Goal: Information Seeking & Learning: Learn about a topic

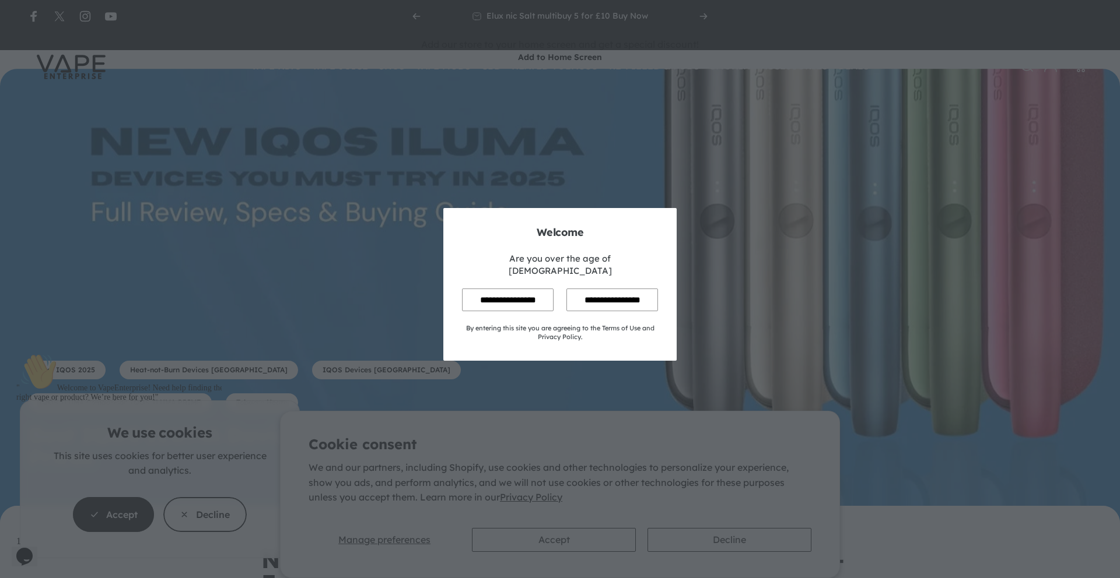
click at [532, 292] on input "**********" at bounding box center [508, 300] width 92 height 23
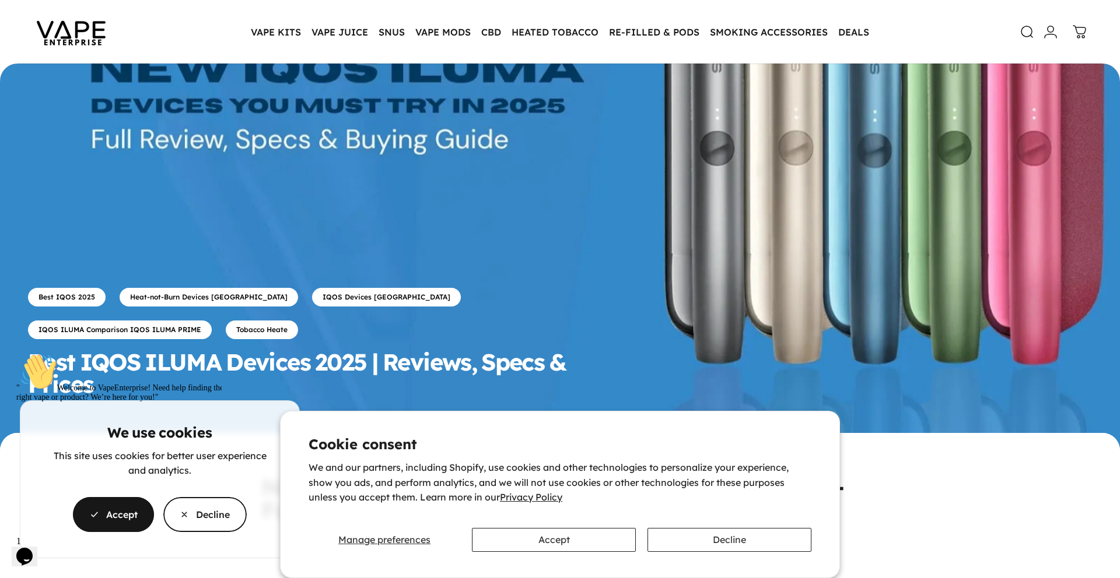
scroll to position [85, 0]
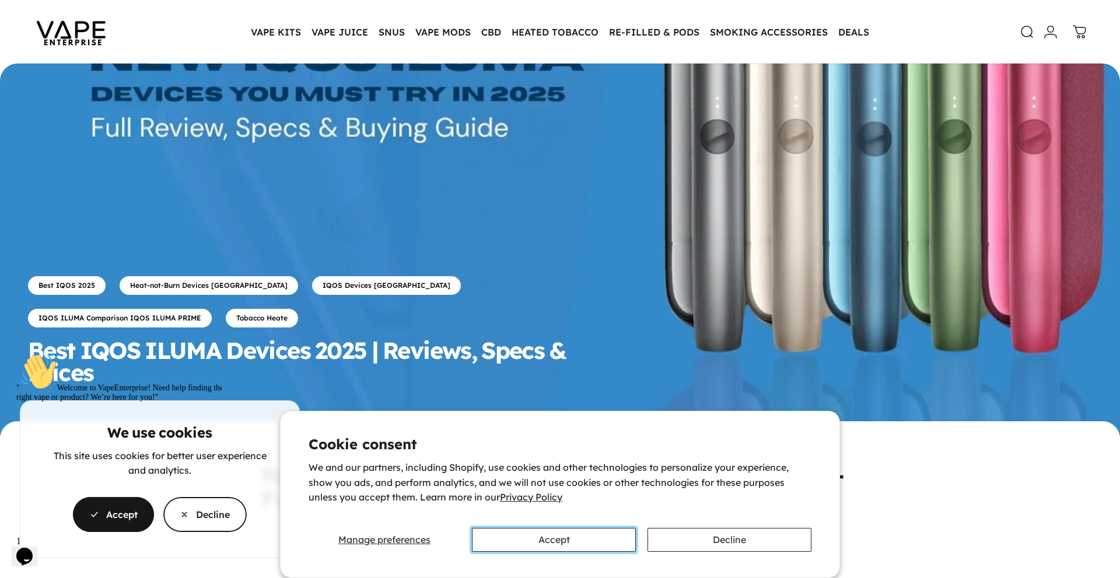
click at [595, 543] on button "Accept" at bounding box center [554, 540] width 164 height 24
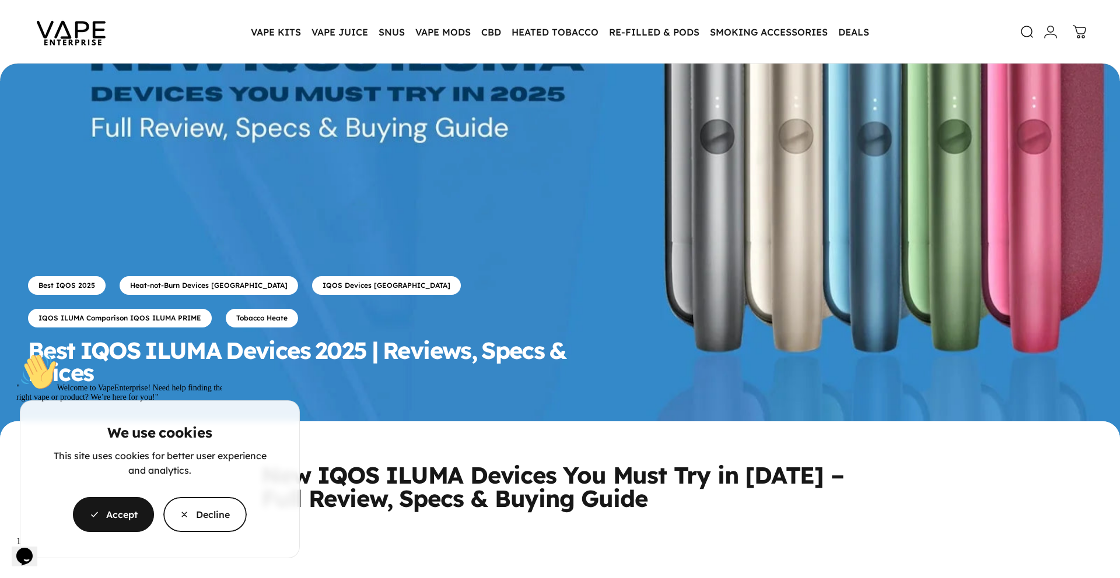
click at [16, 353] on icon "Chat attention grabber" at bounding box center [16, 353] width 0 height 0
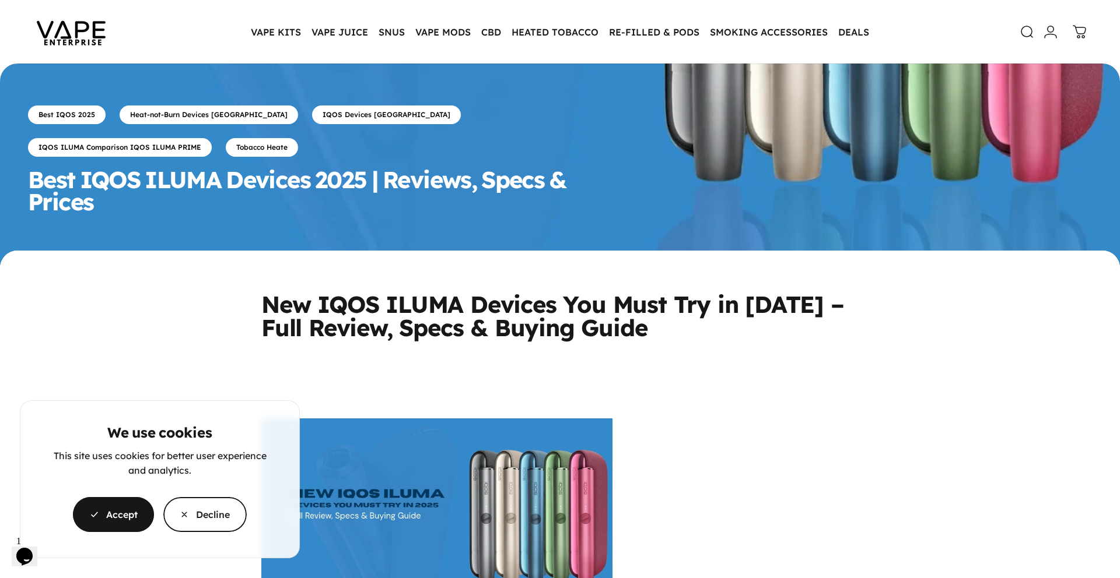
scroll to position [231, 0]
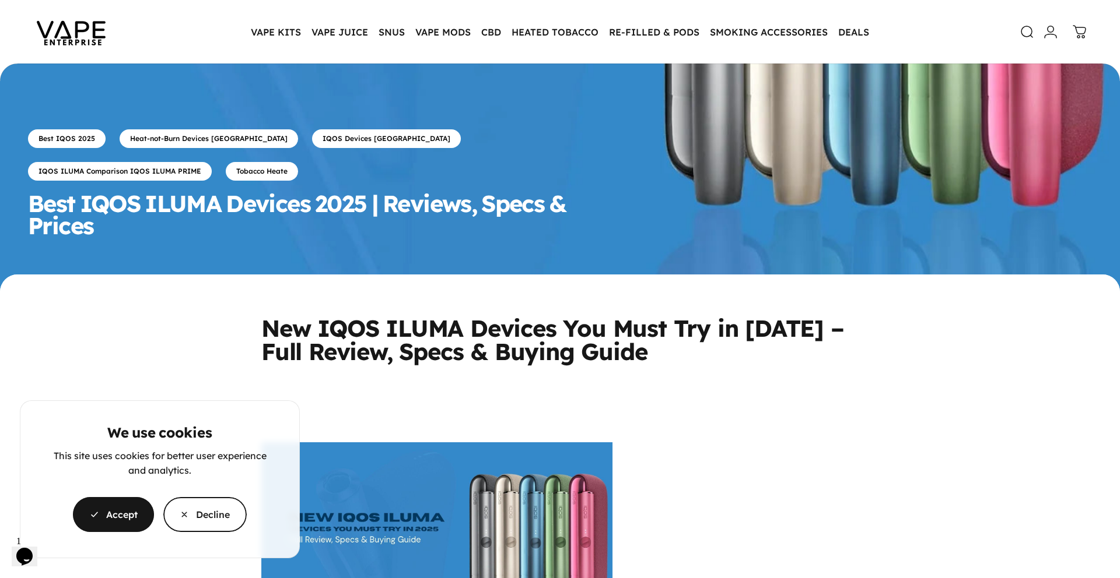
click at [557, 31] on cookie-banner "We use cookies This site uses cookies for better user experience and analytics.…" at bounding box center [560, 289] width 1120 height 578
click at [558, 29] on cookie-banner "We use cookies This site uses cookies for better user experience and analytics.…" at bounding box center [560, 289] width 1120 height 578
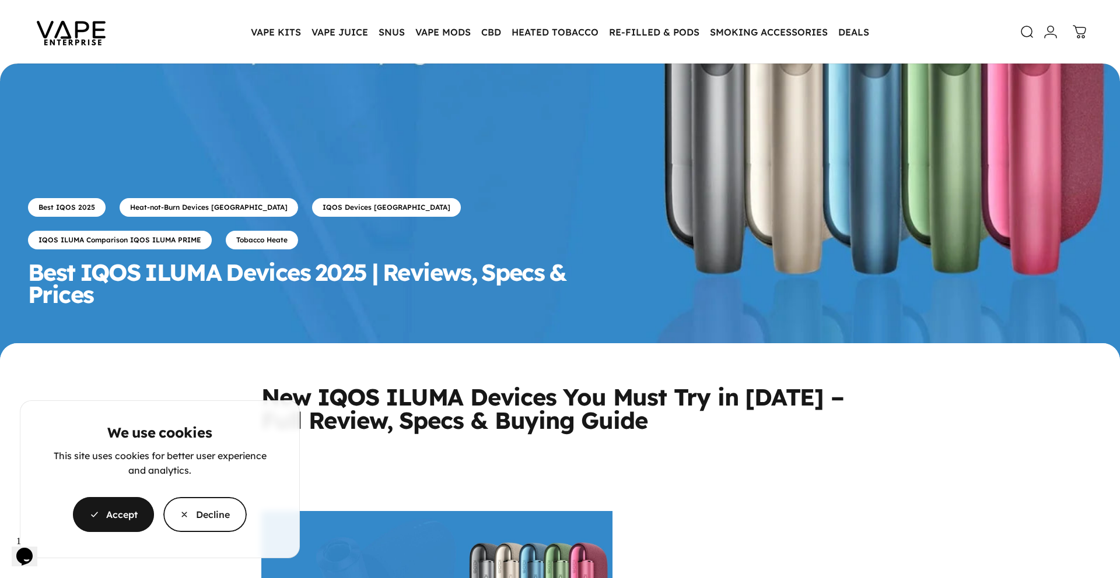
scroll to position [164, 0]
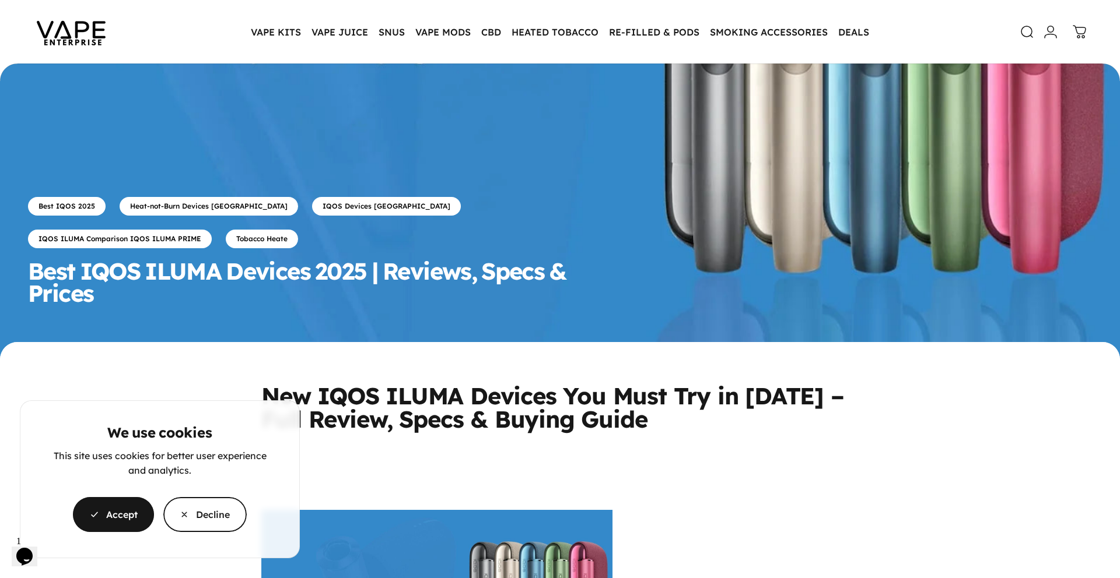
drag, startPoint x: 320, startPoint y: 238, endPoint x: 266, endPoint y: 243, distance: 53.3
click at [296, 241] on cookie-banner "We use cookies This site uses cookies for better user experience and analytics.…" at bounding box center [560, 289] width 1120 height 578
click at [267, 243] on cookie-banner "We use cookies This site uses cookies for better user experience and analytics.…" at bounding box center [560, 289] width 1120 height 578
click at [273, 238] on cookie-banner "We use cookies This site uses cookies for better user experience and analytics.…" at bounding box center [560, 289] width 1120 height 578
click at [142, 513] on span "button" at bounding box center [113, 515] width 121 height 70
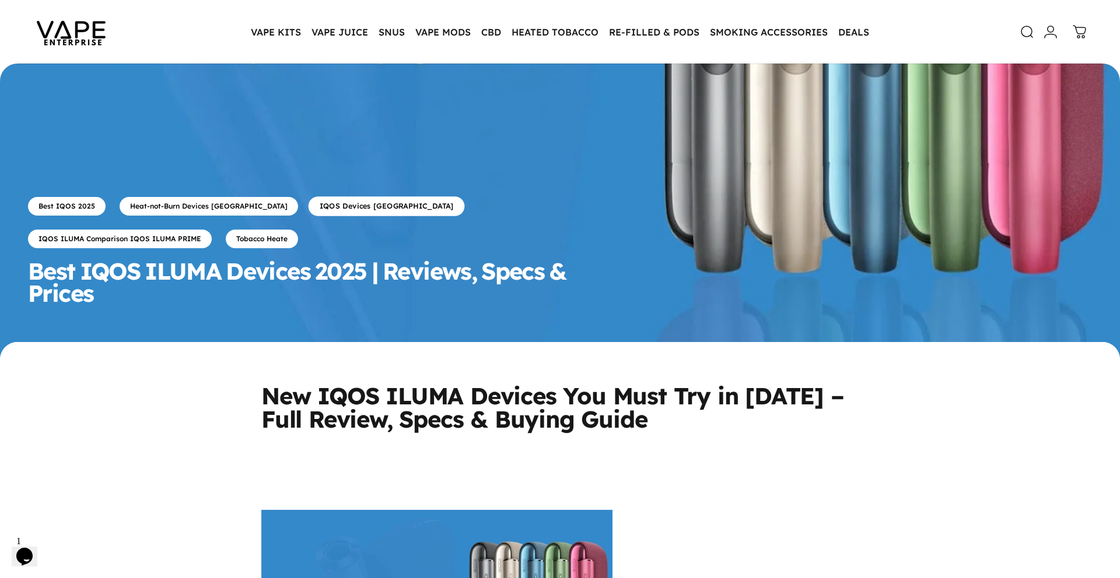
click at [308, 216] on link "IQOS Devices UK" at bounding box center [386, 207] width 156 height 20
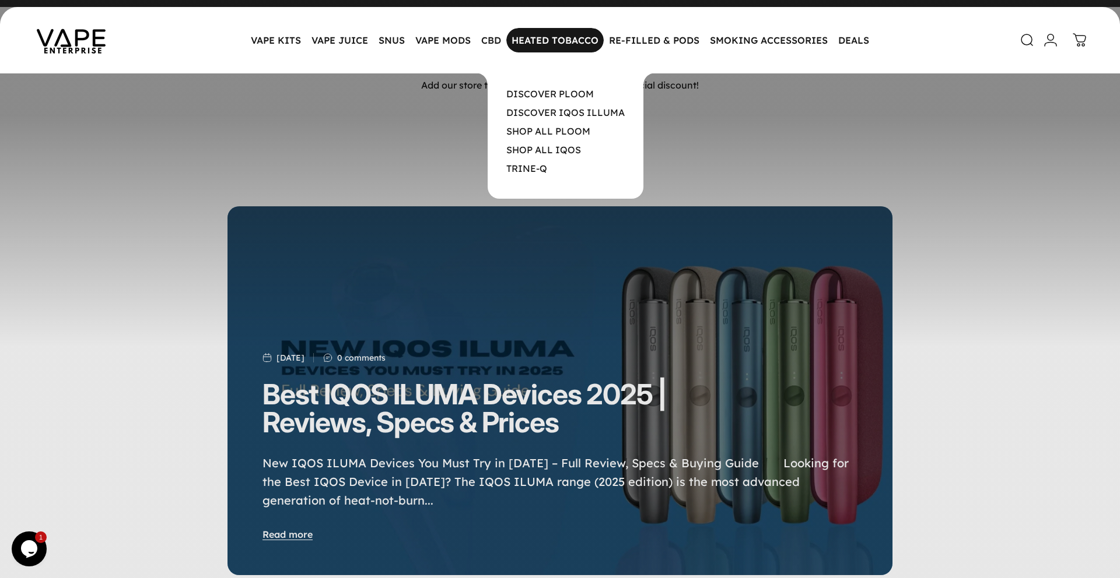
scroll to position [27, 0]
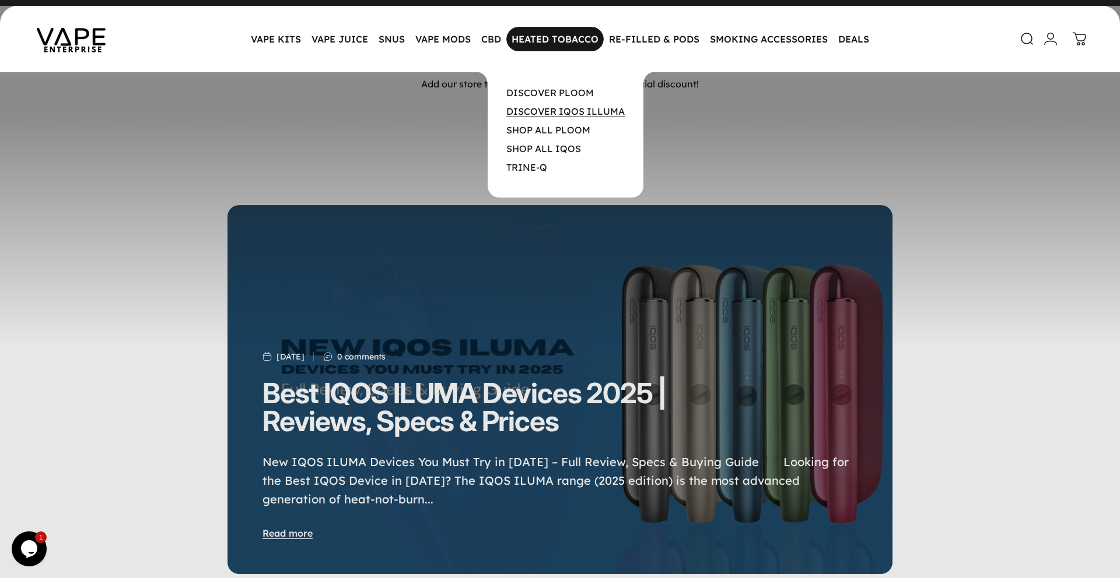
click at [539, 108] on link "DISCOVER IQOS ILLUMA" at bounding box center [565, 112] width 118 height 12
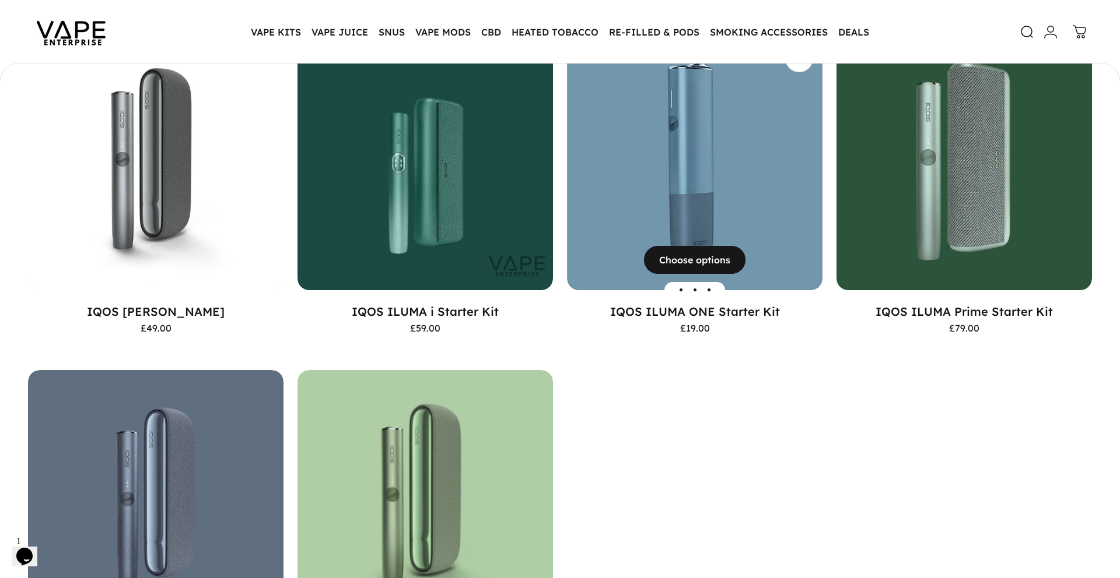
scroll to position [190, 0]
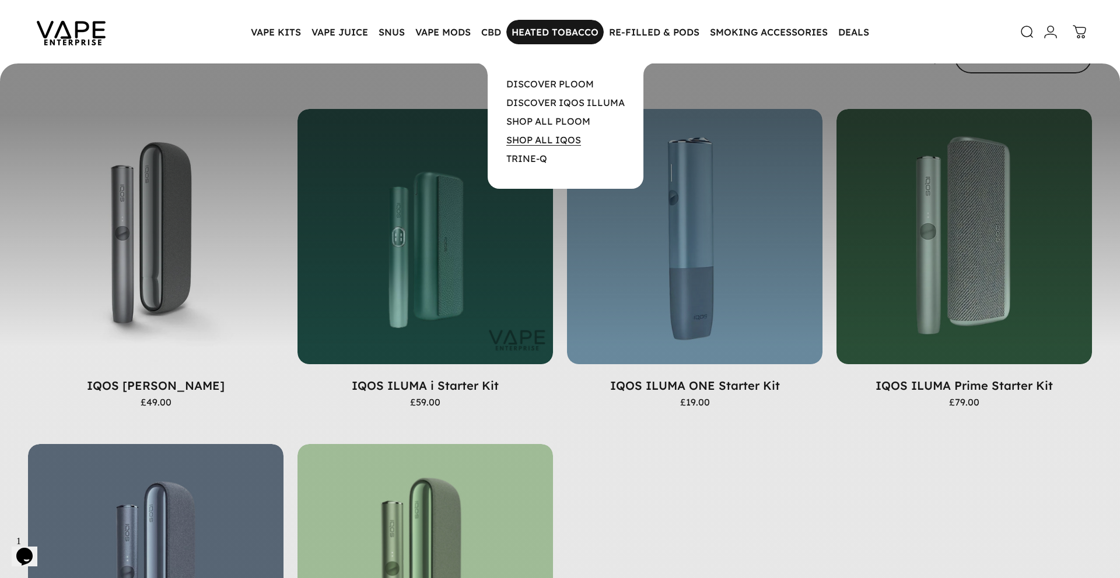
click at [558, 141] on link "SHOP ALL IQOS" at bounding box center [543, 140] width 75 height 12
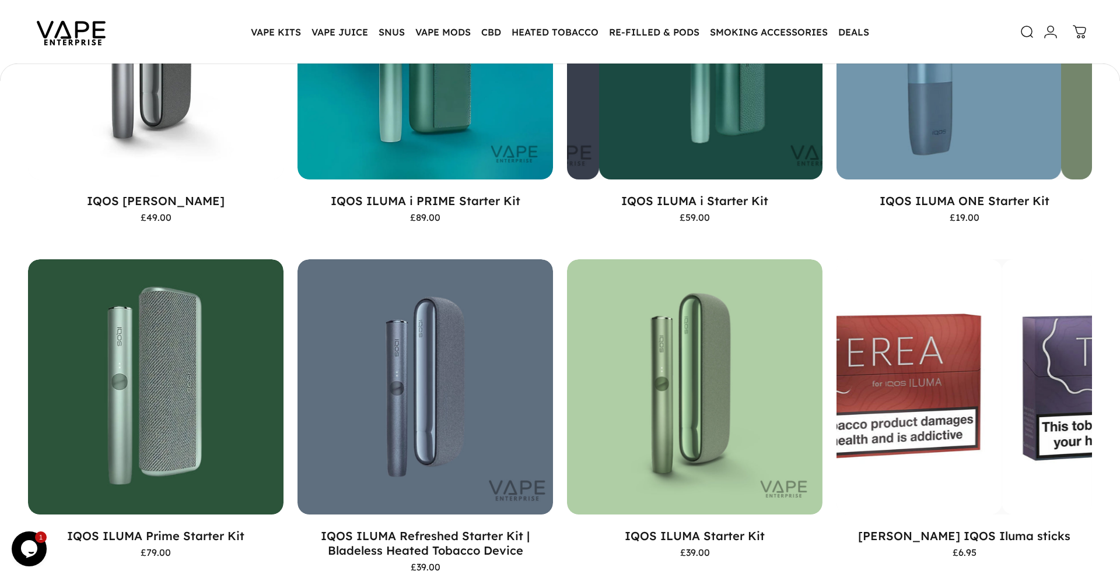
scroll to position [329, 0]
